Goal: Information Seeking & Learning: Learn about a topic

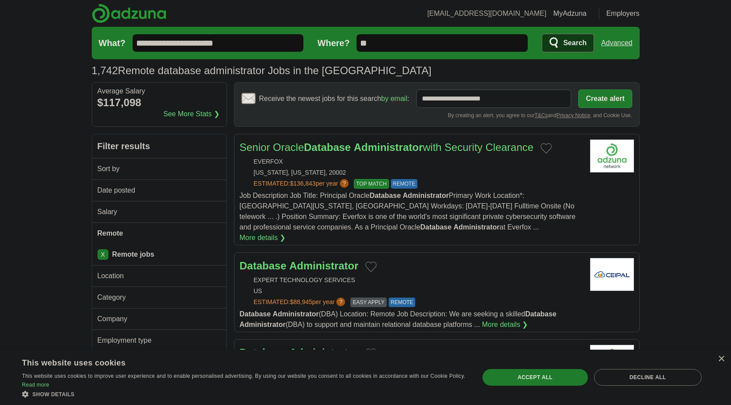
click at [253, 40] on input "**********" at bounding box center [218, 43] width 171 height 18
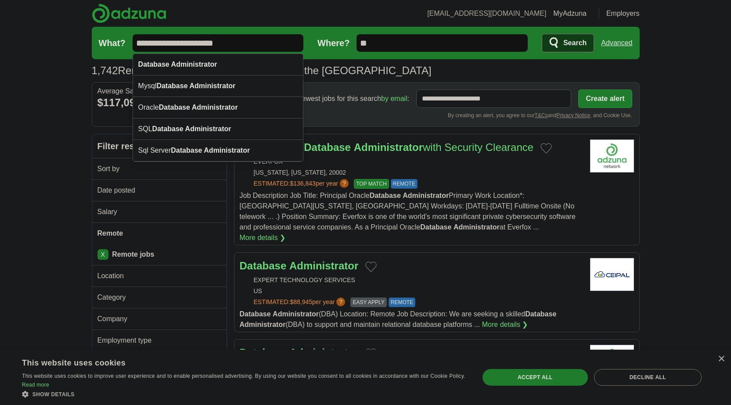
click at [253, 40] on input "**********" at bounding box center [218, 43] width 171 height 18
paste input "text"
click at [240, 37] on input "**********" at bounding box center [218, 43] width 171 height 18
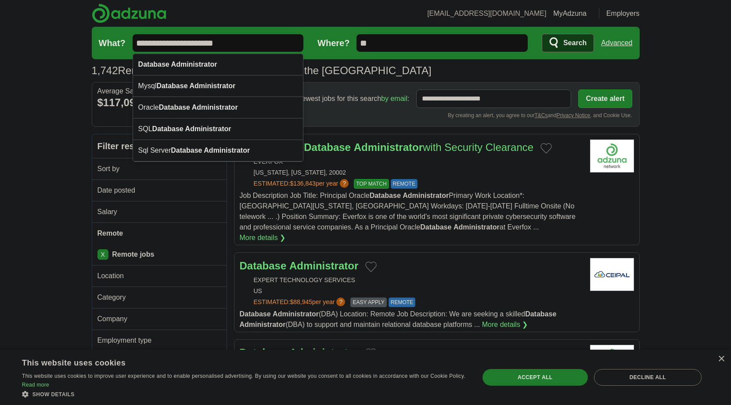
click at [240, 37] on input "**********" at bounding box center [218, 43] width 171 height 18
click at [170, 122] on div "SQL Database Administrator" at bounding box center [218, 130] width 170 height 22
type input "**********"
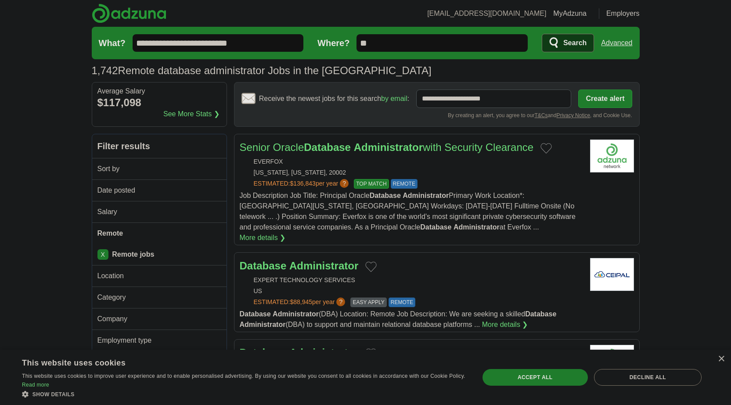
click at [170, 122] on aside "Average Salary $117,098 See More Stats ❯" at bounding box center [159, 104] width 135 height 45
click at [568, 46] on span "Search" at bounding box center [574, 43] width 23 height 18
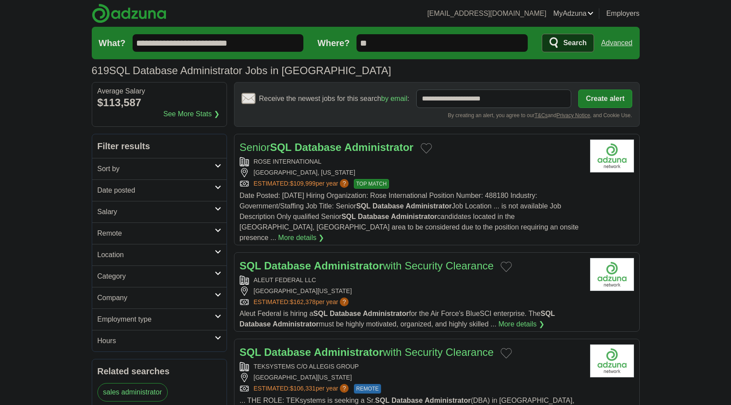
click at [163, 188] on h2 "Date posted" at bounding box center [155, 190] width 117 height 11
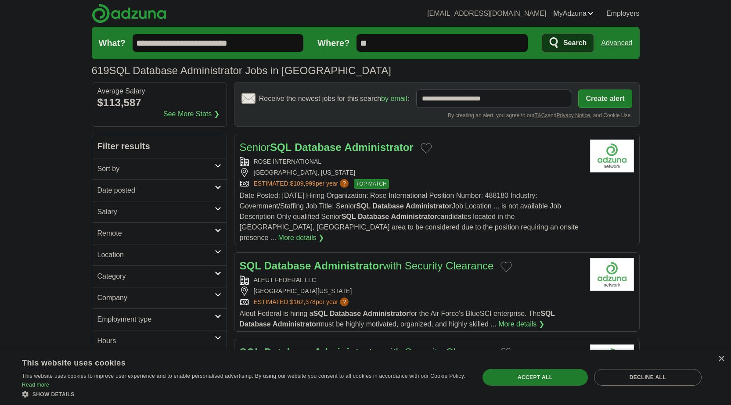
click at [155, 191] on h2 "Date posted" at bounding box center [155, 190] width 117 height 11
click at [123, 233] on link "Last 7 days" at bounding box center [159, 236] width 124 height 11
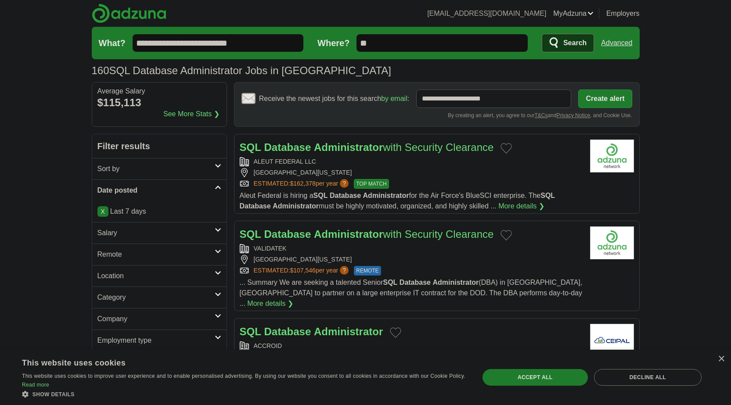
click at [129, 253] on h2 "Remote" at bounding box center [155, 254] width 117 height 11
click at [115, 273] on link "Remote jobs" at bounding box center [117, 275] width 40 height 7
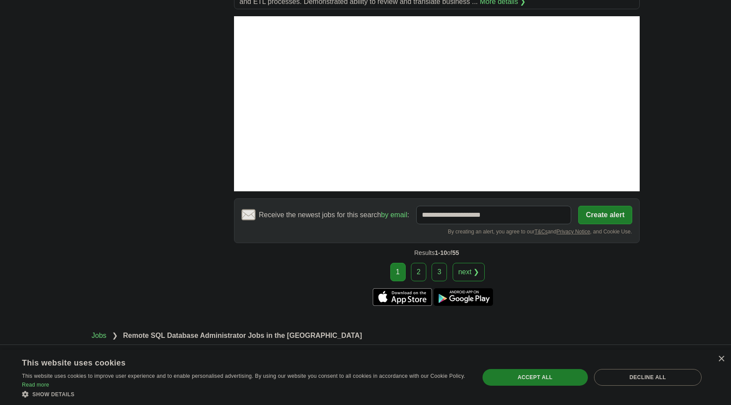
scroll to position [1189, 0]
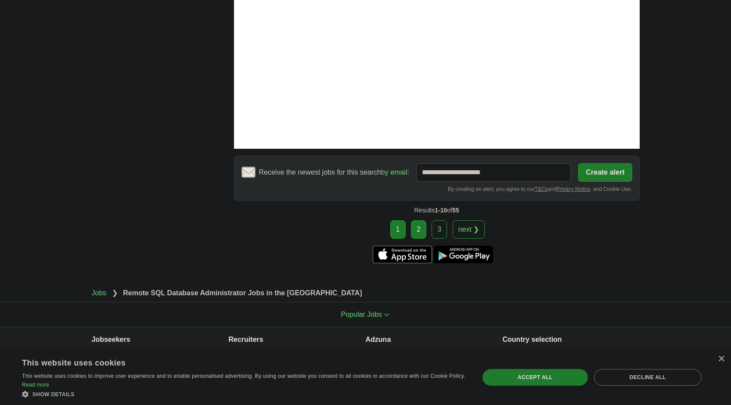
click at [422, 222] on link "2" at bounding box center [418, 229] width 15 height 18
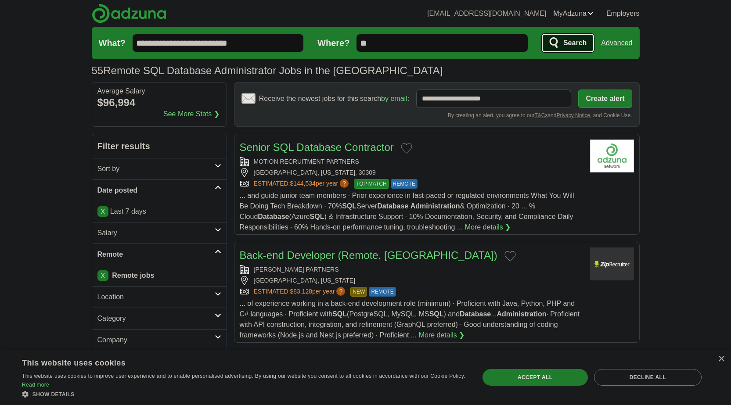
click at [572, 34] on button "Search" at bounding box center [568, 43] width 52 height 18
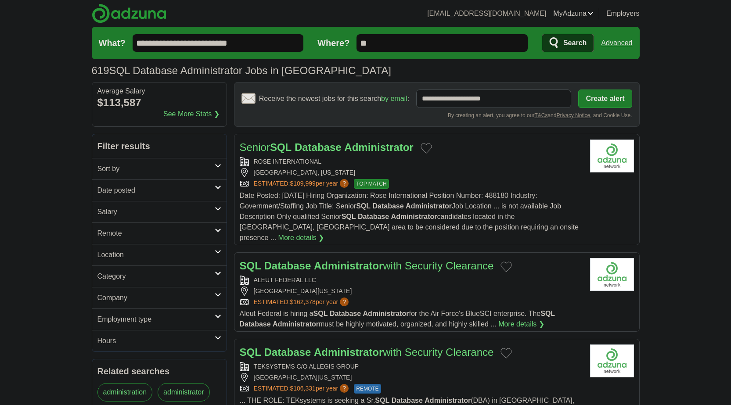
click at [144, 193] on h2 "Date posted" at bounding box center [155, 190] width 117 height 11
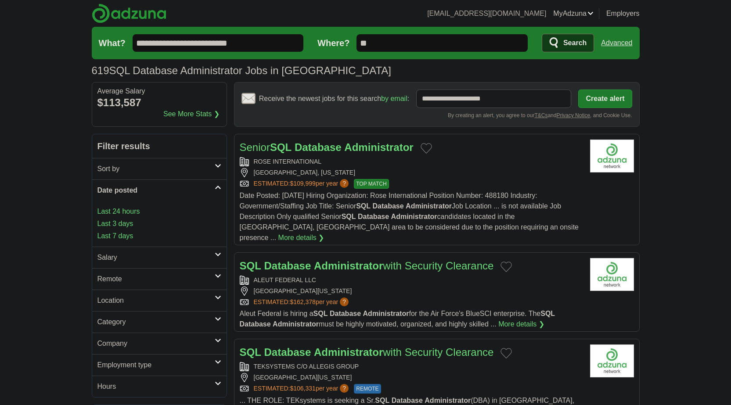
click at [132, 274] on h2 "Remote" at bounding box center [155, 279] width 117 height 11
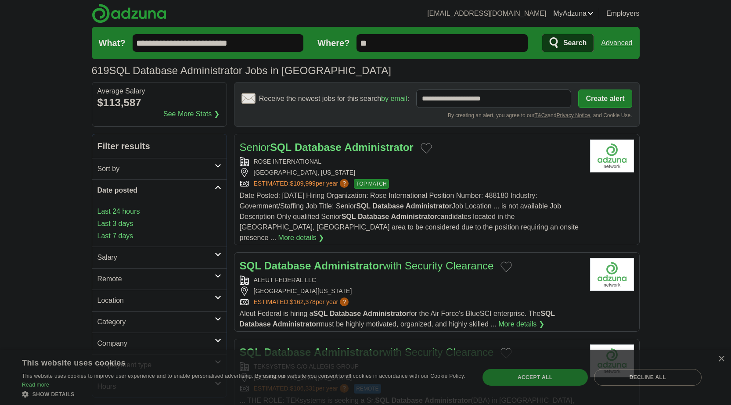
click at [122, 276] on h2 "Remote" at bounding box center [155, 279] width 117 height 11
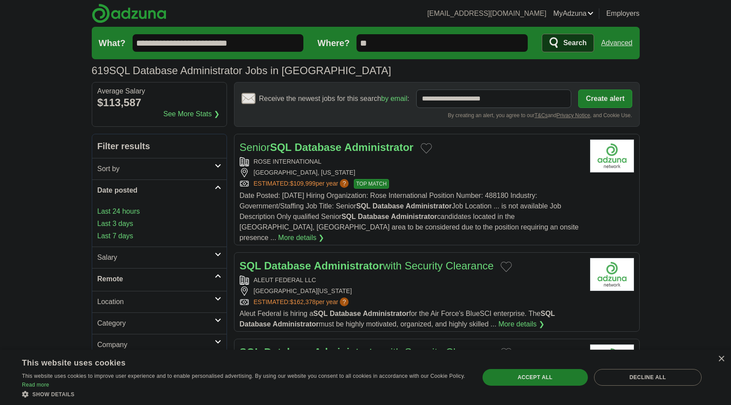
click at [122, 276] on h2 "Remote" at bounding box center [155, 279] width 117 height 11
click at [121, 277] on h2 "Remote" at bounding box center [155, 279] width 117 height 11
click at [119, 302] on link "Remote jobs" at bounding box center [117, 299] width 40 height 7
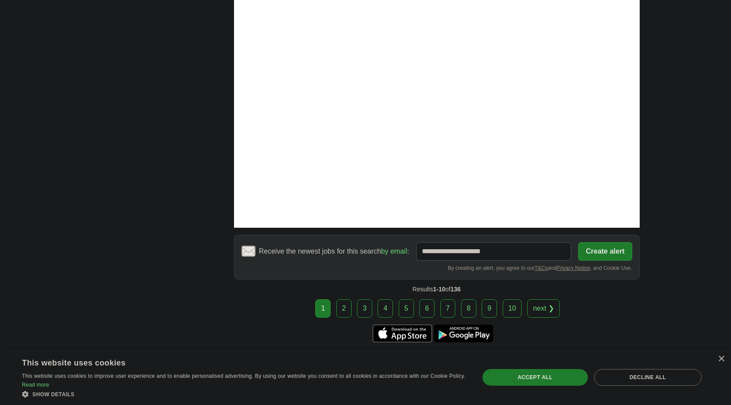
scroll to position [1317, 0]
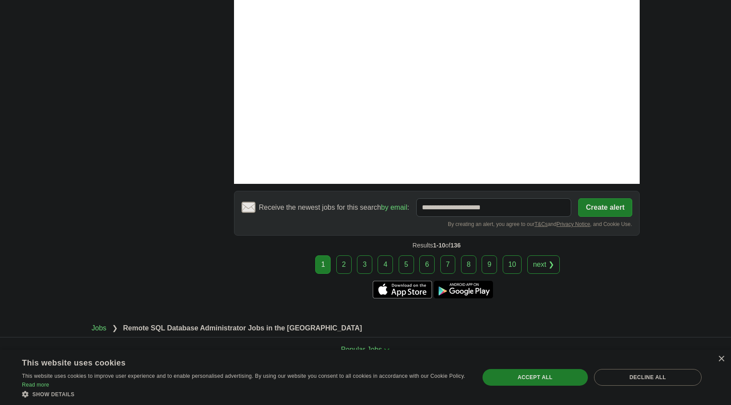
click at [354, 256] on div "1 2 3 4 5 6 7 8 9 next ❯" at bounding box center [437, 265] width 406 height 18
click at [350, 256] on link "2" at bounding box center [343, 265] width 15 height 18
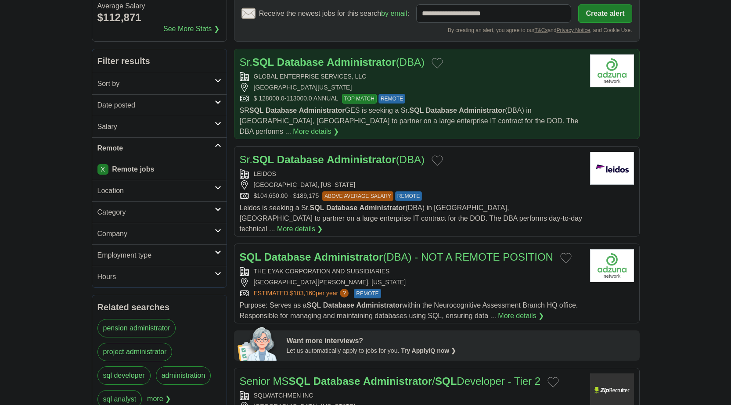
scroll to position [88, 0]
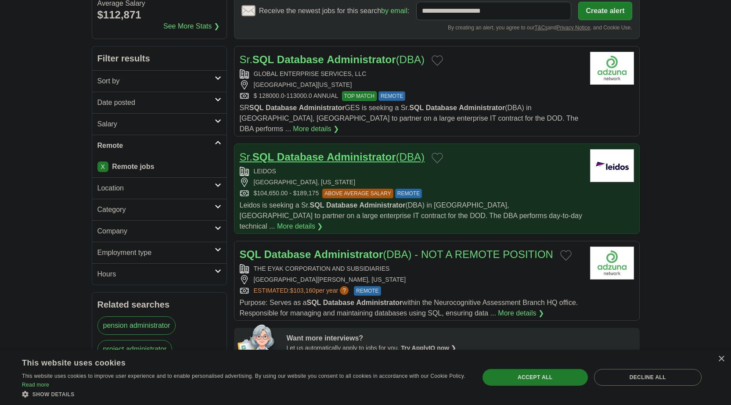
drag, startPoint x: 344, startPoint y: 140, endPoint x: 330, endPoint y: 147, distance: 16.3
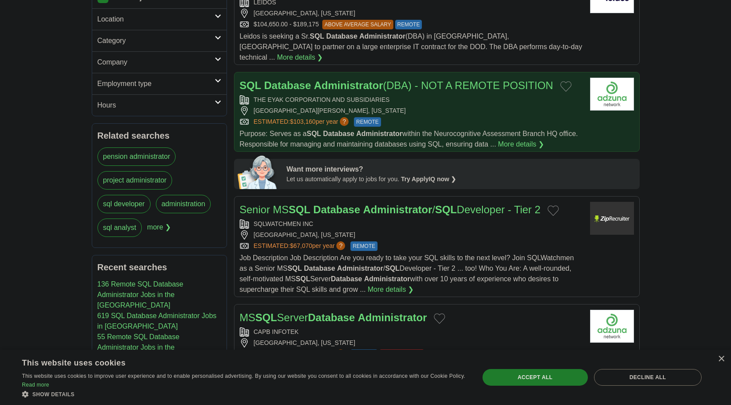
scroll to position [307, 0]
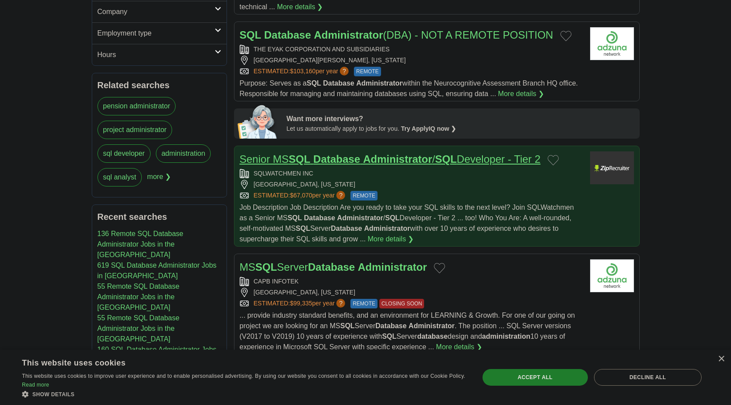
drag, startPoint x: 324, startPoint y: 128, endPoint x: 296, endPoint y: 134, distance: 28.6
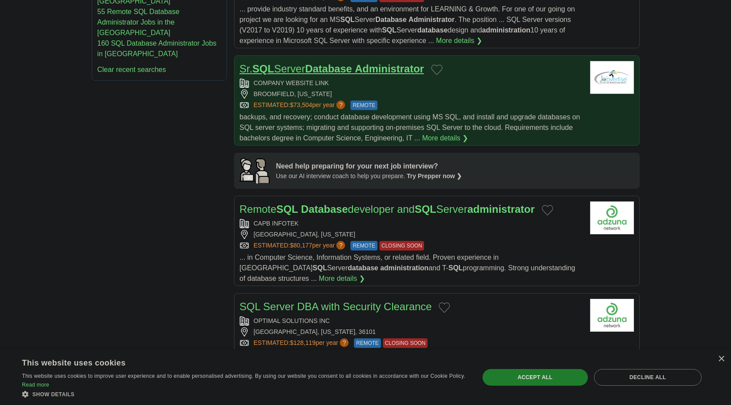
scroll to position [615, 0]
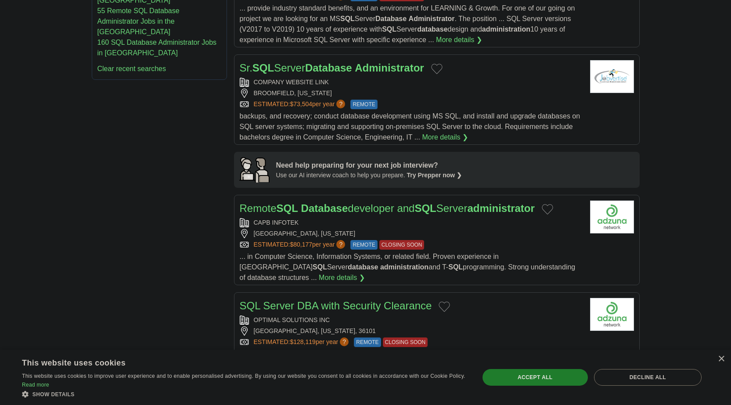
drag, startPoint x: 313, startPoint y: 189, endPoint x: 130, endPoint y: 205, distance: 183.4
click at [130, 205] on div "**********" at bounding box center [366, 164] width 548 height 1291
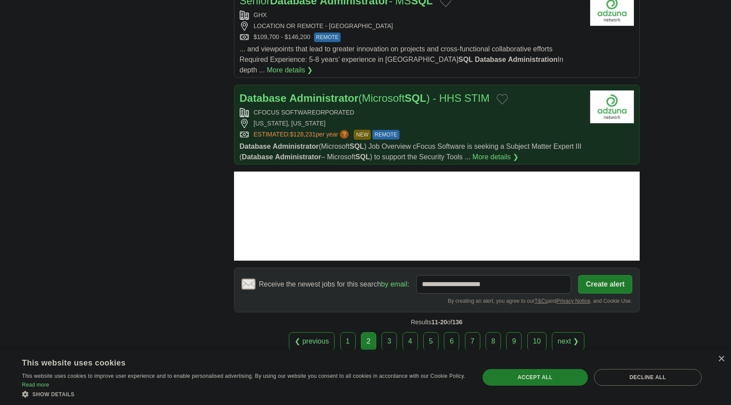
scroll to position [1054, 0]
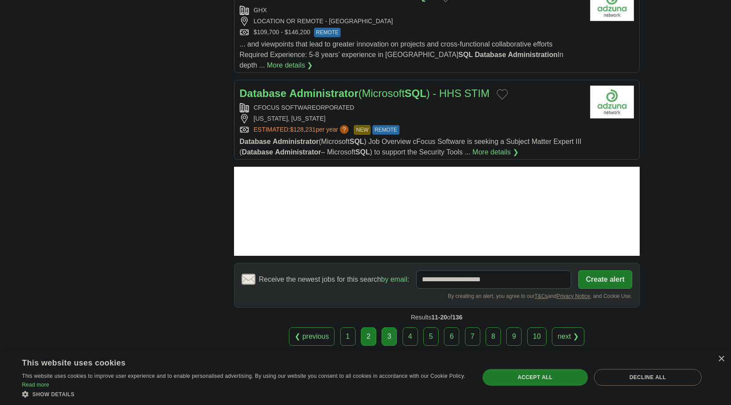
click at [384, 328] on link "3" at bounding box center [389, 337] width 15 height 18
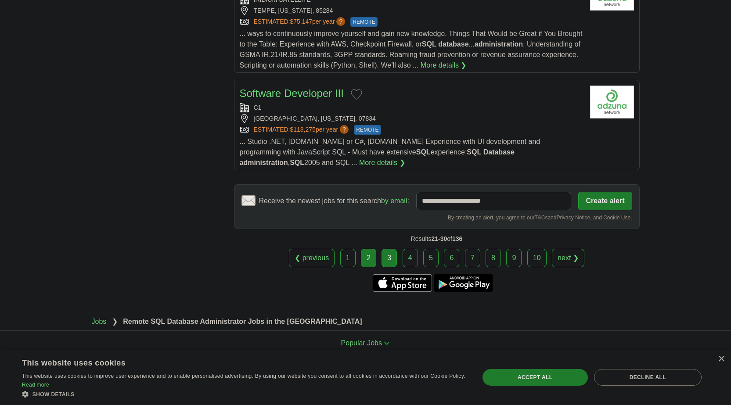
scroll to position [1010, 0]
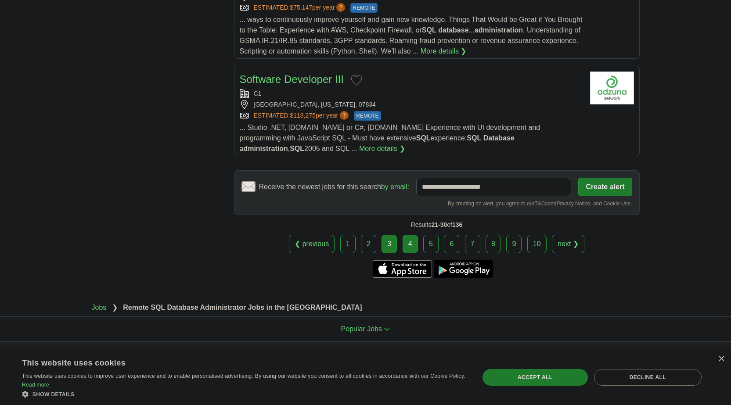
click at [411, 235] on link "4" at bounding box center [410, 244] width 15 height 18
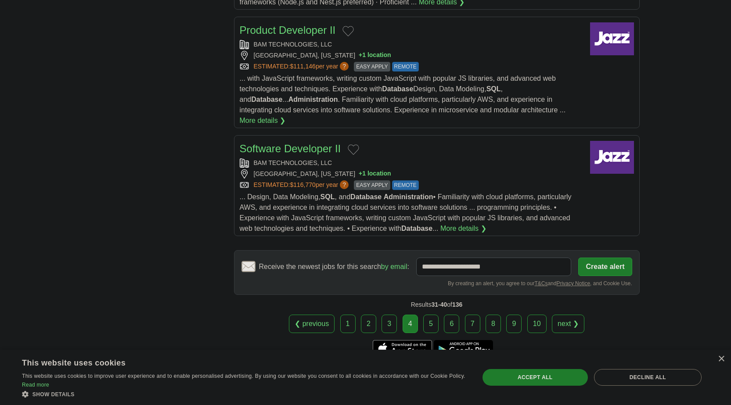
scroll to position [1010, 0]
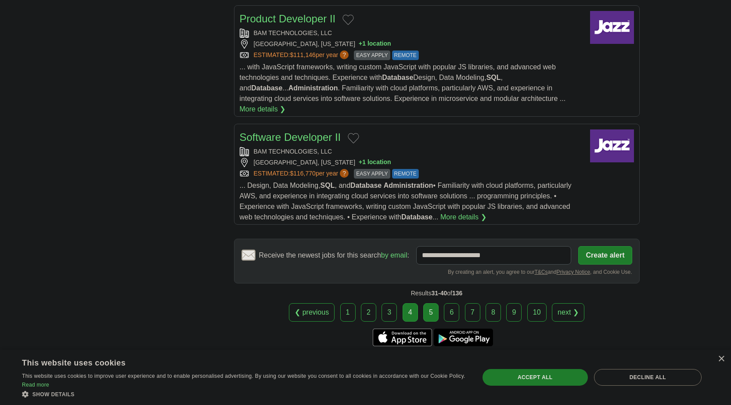
click at [433, 310] on link "5" at bounding box center [430, 312] width 15 height 18
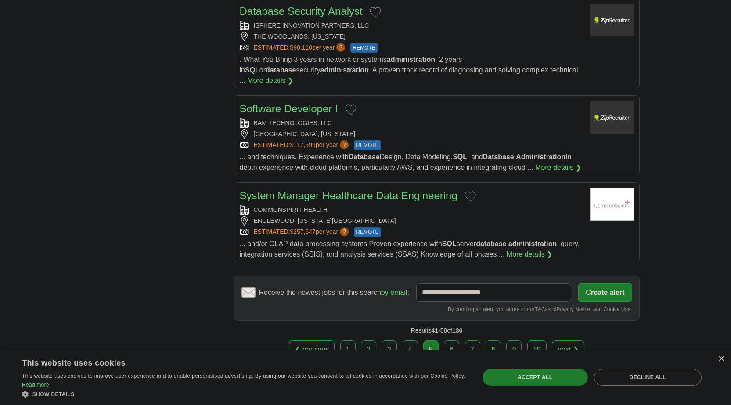
scroll to position [878, 0]
click at [458, 340] on link "6" at bounding box center [451, 349] width 15 height 18
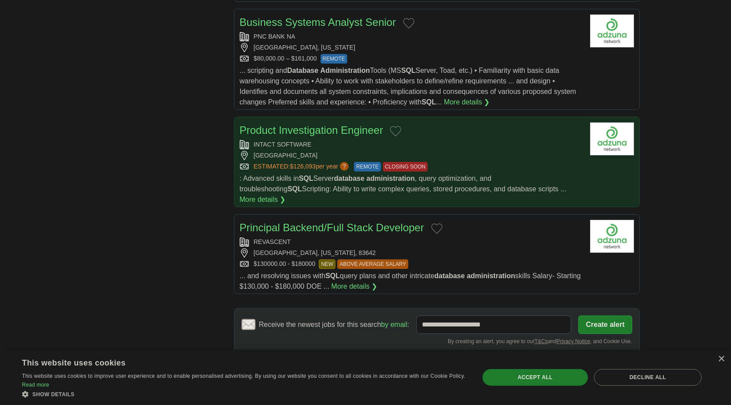
scroll to position [1010, 0]
